Goal: Task Accomplishment & Management: Use online tool/utility

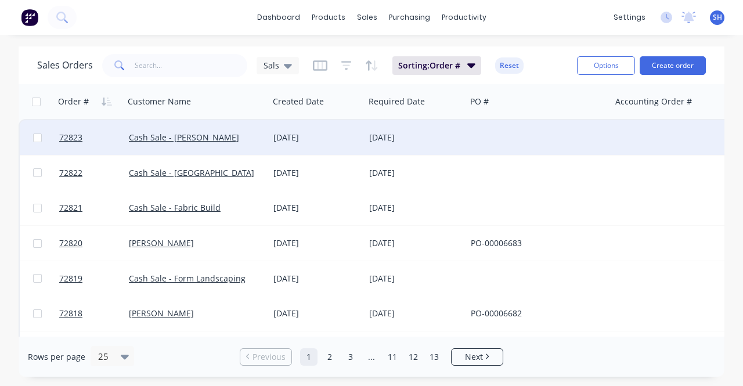
click at [332, 140] on div "[DATE]" at bounding box center [317, 138] width 87 height 12
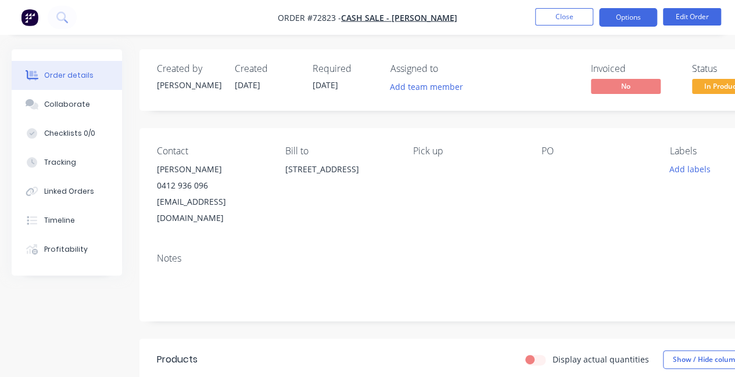
click at [641, 16] on button "Options" at bounding box center [628, 17] width 58 height 19
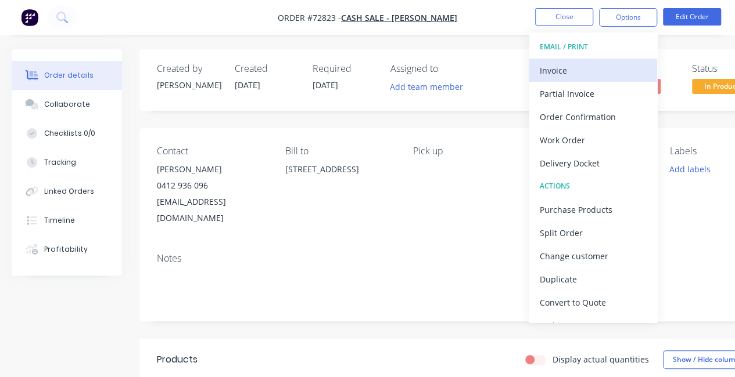
click at [609, 67] on div "Invoice" at bounding box center [592, 70] width 107 height 17
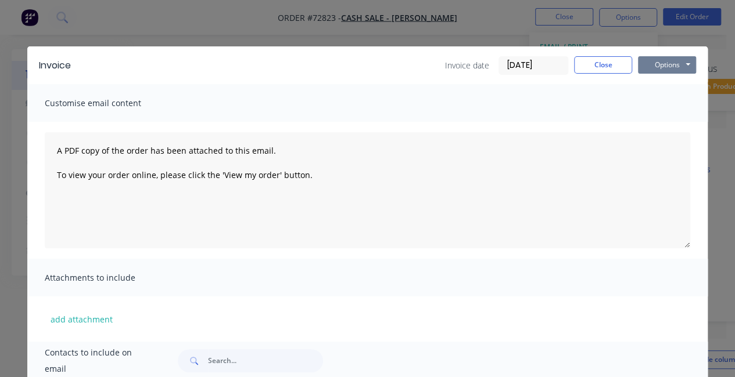
click at [664, 66] on button "Options" at bounding box center [667, 64] width 58 height 17
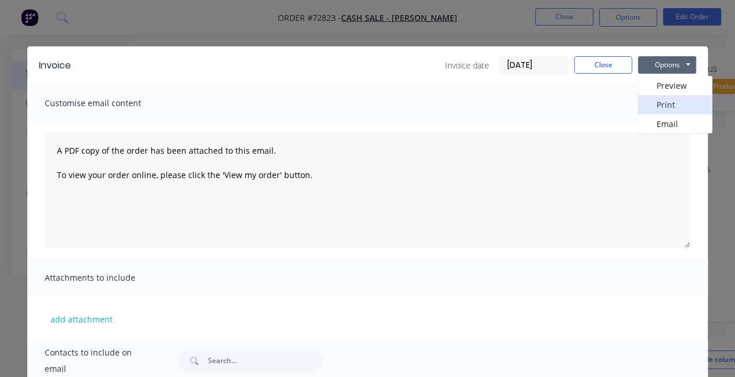
click at [656, 102] on button "Print" at bounding box center [675, 104] width 74 height 19
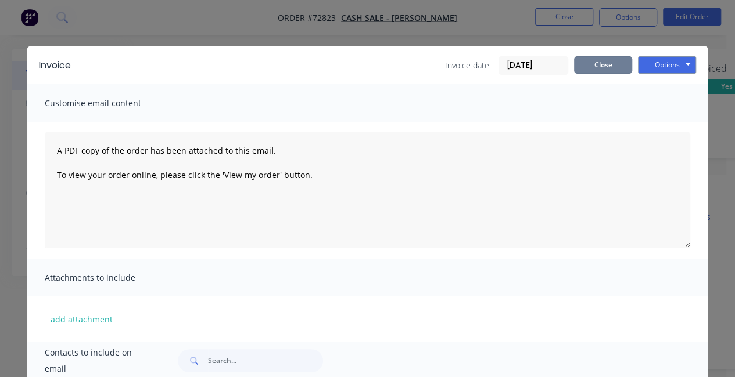
click at [578, 67] on button "Close" at bounding box center [603, 64] width 58 height 17
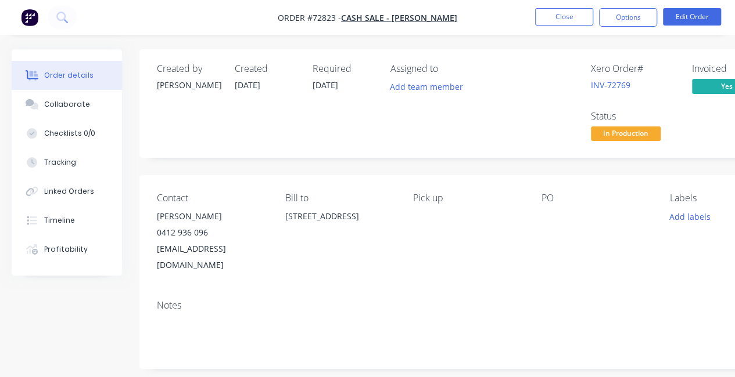
drag, startPoint x: 222, startPoint y: 218, endPoint x: 149, endPoint y: 222, distance: 73.9
click at [149, 222] on div "Contact [PERSON_NAME] 0412 936 096 [EMAIL_ADDRESS][DOMAIN_NAME] Bill to [STREET…" at bounding box center [467, 233] width 657 height 116
click at [152, 223] on div "Contact [PERSON_NAME] 0412 936 096 [EMAIL_ADDRESS][DOMAIN_NAME] Bill to [STREET…" at bounding box center [467, 233] width 657 height 116
drag, startPoint x: 222, startPoint y: 218, endPoint x: 154, endPoint y: 219, distance: 68.0
click at [155, 219] on div "Contact [PERSON_NAME] 0412 936 096 [EMAIL_ADDRESS][DOMAIN_NAME] Bill to [STREET…" at bounding box center [467, 233] width 657 height 116
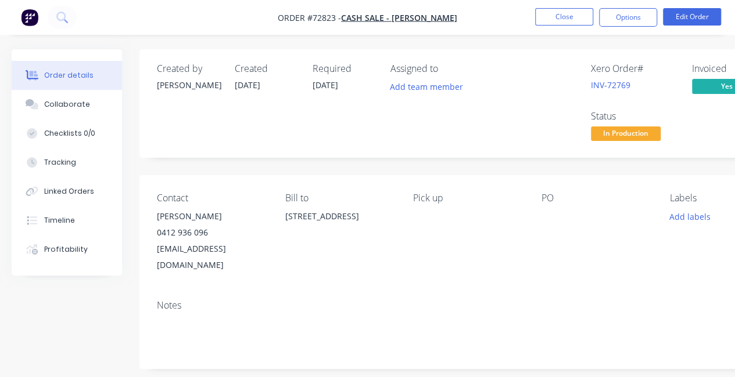
copy div "[PERSON_NAME]"
drag, startPoint x: 251, startPoint y: 251, endPoint x: 154, endPoint y: 248, distance: 97.0
click at [154, 248] on div "Contact [PERSON_NAME] 0412 936 096 [EMAIL_ADDRESS][DOMAIN_NAME] Bill to [STREET…" at bounding box center [467, 233] width 657 height 116
copy div "[EMAIL_ADDRESS][DOMAIN_NAME]"
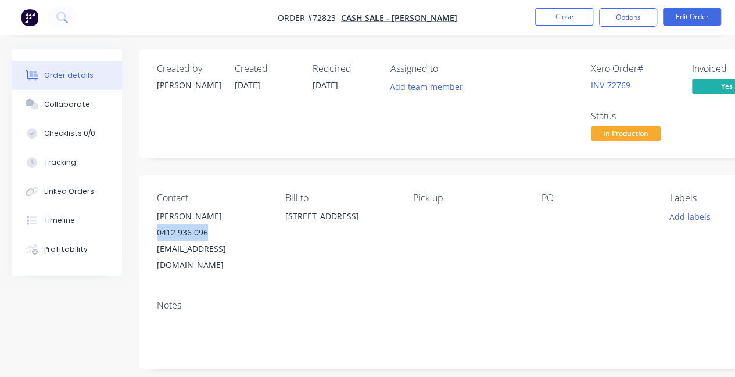
drag, startPoint x: 210, startPoint y: 237, endPoint x: 153, endPoint y: 238, distance: 56.9
click at [153, 238] on div "Contact [PERSON_NAME] 0412 936 096 [EMAIL_ADDRESS][DOMAIN_NAME] Bill to [STREET…" at bounding box center [467, 233] width 657 height 116
copy div "0412 936 096"
click at [563, 11] on button "Close" at bounding box center [564, 16] width 58 height 17
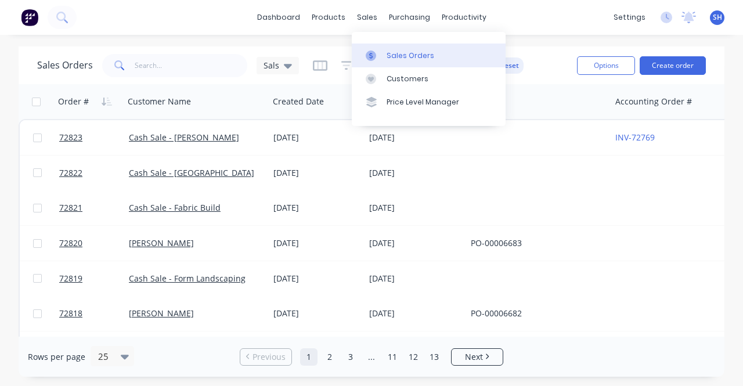
click at [400, 56] on div "Sales Orders" at bounding box center [411, 56] width 48 height 10
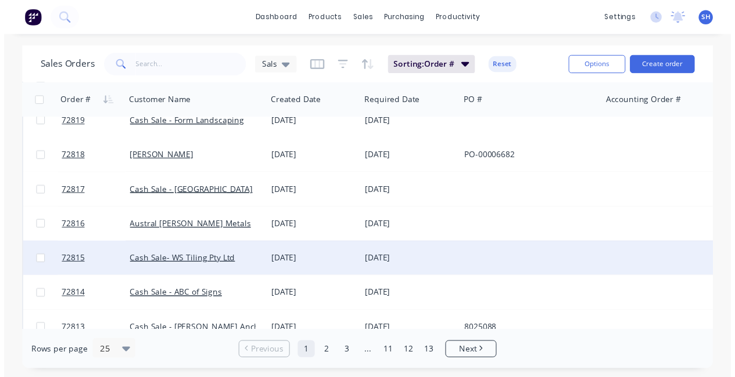
scroll to position [174, 0]
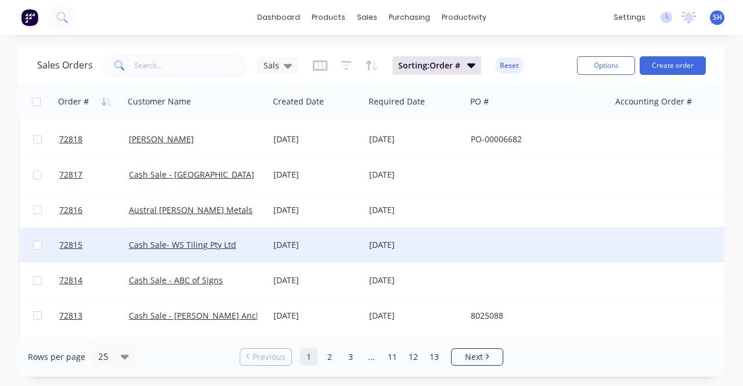
click at [458, 239] on div "[DATE]" at bounding box center [416, 245] width 102 height 35
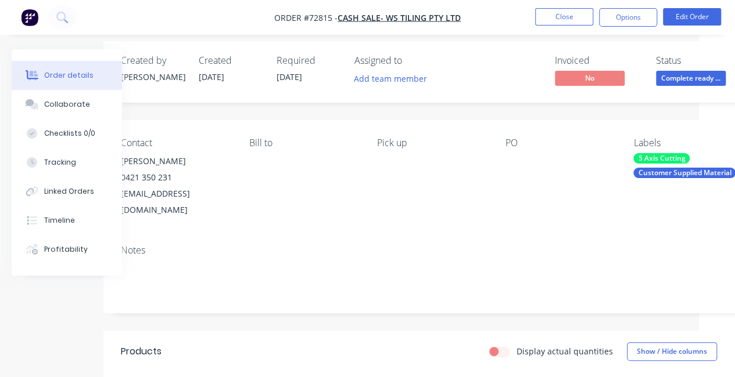
scroll to position [0, 36]
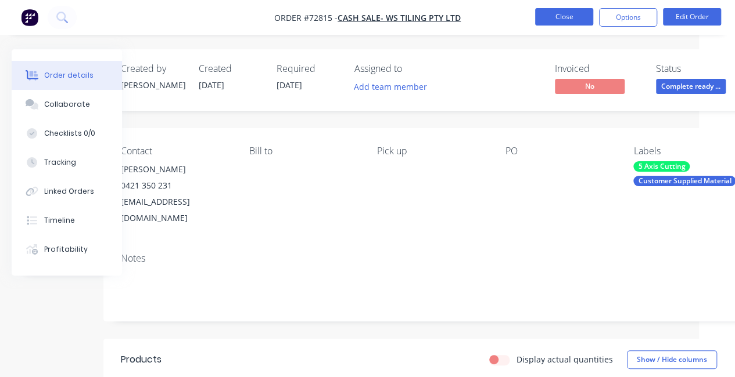
click at [570, 19] on button "Close" at bounding box center [564, 16] width 58 height 17
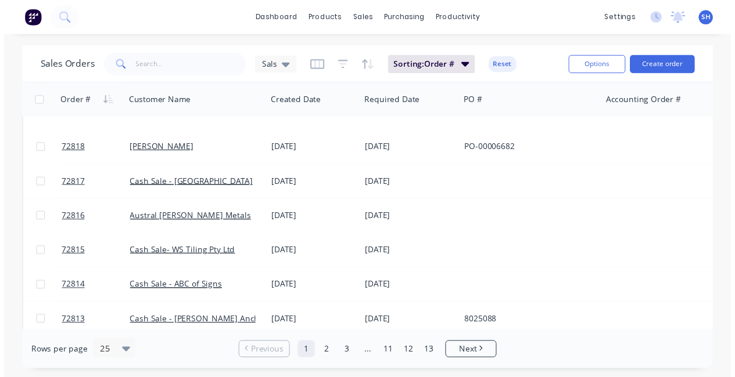
scroll to position [174, 0]
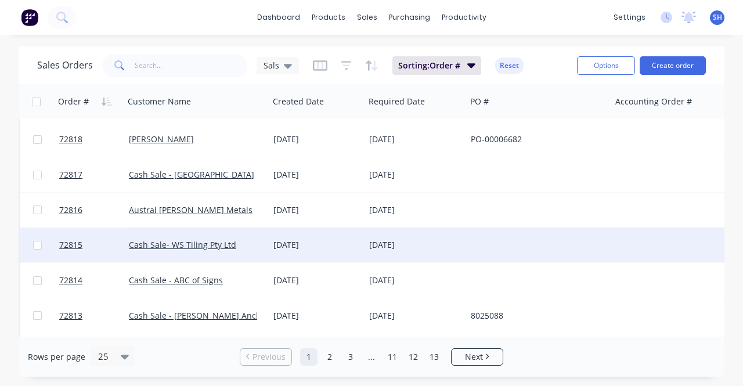
click at [391, 247] on div "[DATE]" at bounding box center [415, 245] width 92 height 12
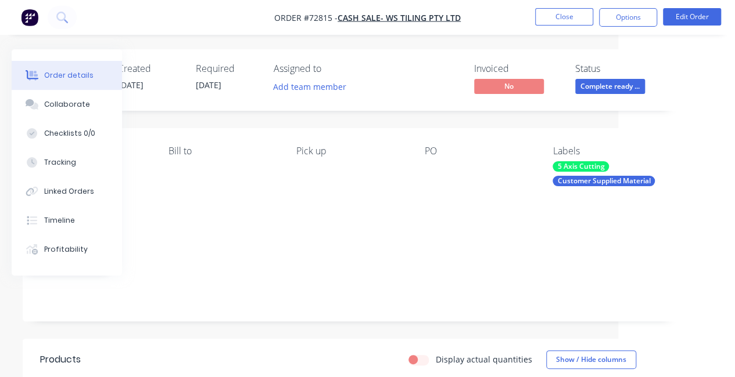
scroll to position [0, 117]
click at [636, 19] on button "Options" at bounding box center [628, 17] width 58 height 19
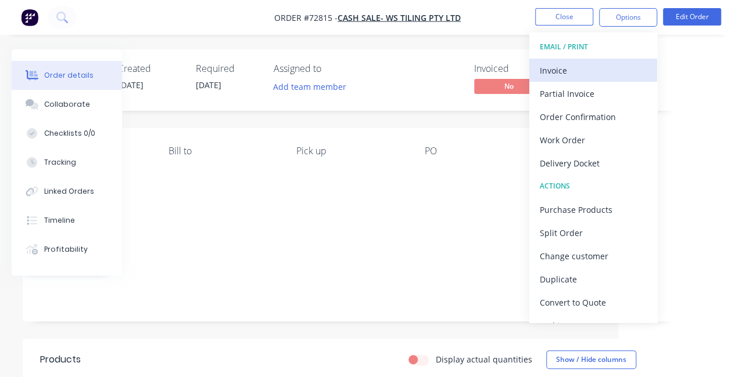
click at [582, 71] on div "Invoice" at bounding box center [592, 70] width 107 height 17
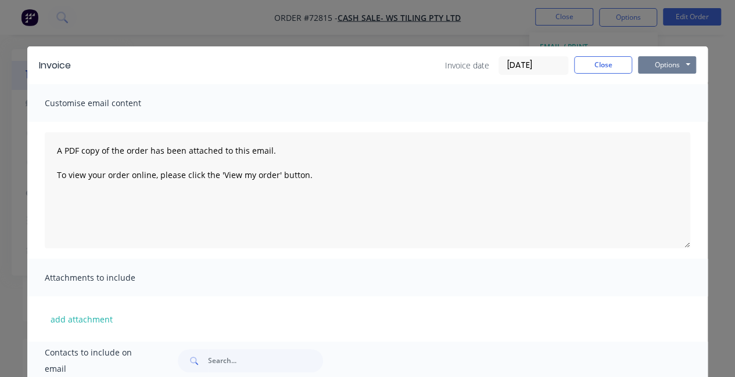
click at [683, 66] on button "Options" at bounding box center [667, 64] width 58 height 17
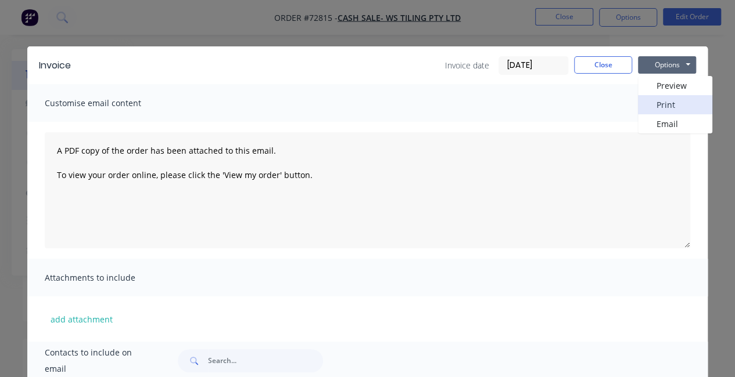
click at [659, 106] on button "Print" at bounding box center [675, 104] width 74 height 19
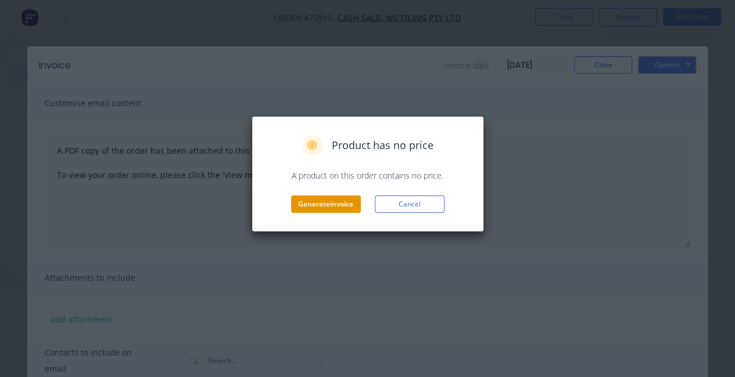
click at [325, 209] on button "Generate invoice" at bounding box center [326, 204] width 70 height 17
